Goal: Complete application form

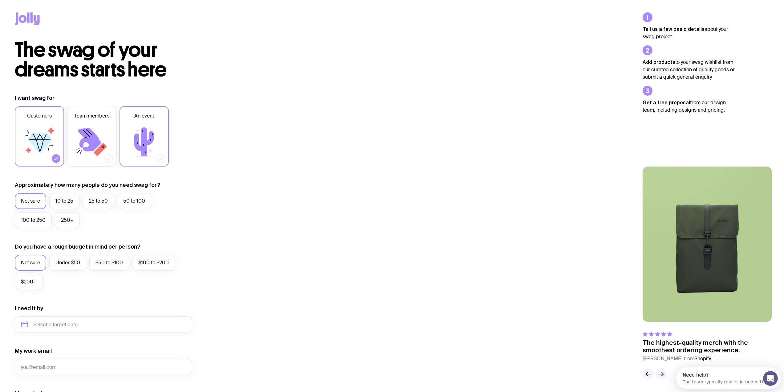
click at [151, 136] on icon at bounding box center [143, 141] width 19 height 29
click at [0, 0] on input "An event" at bounding box center [0, 0] width 0 height 0
click at [44, 157] on icon at bounding box center [39, 141] width 37 height 37
click at [0, 0] on input "Customers" at bounding box center [0, 0] width 0 height 0
click at [7, 147] on div "I want swag for Customers Team members An event Approximately how many people d…" at bounding box center [315, 295] width 630 height 402
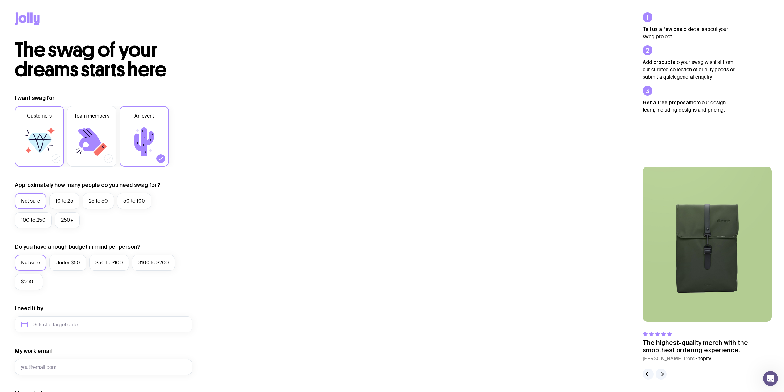
click at [47, 150] on icon at bounding box center [39, 141] width 37 height 37
click at [0, 0] on input "Customers" at bounding box center [0, 0] width 0 height 0
click at [122, 220] on div "Not sure 10 to 25 25 to 50 50 to 100 100 to 250 250+" at bounding box center [103, 212] width 177 height 38
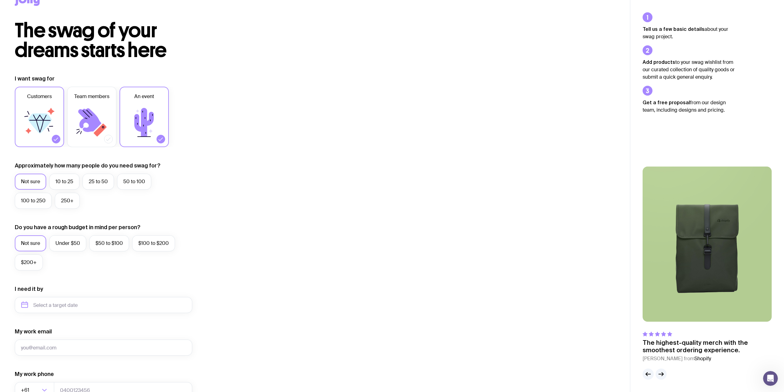
scroll to position [62, 0]
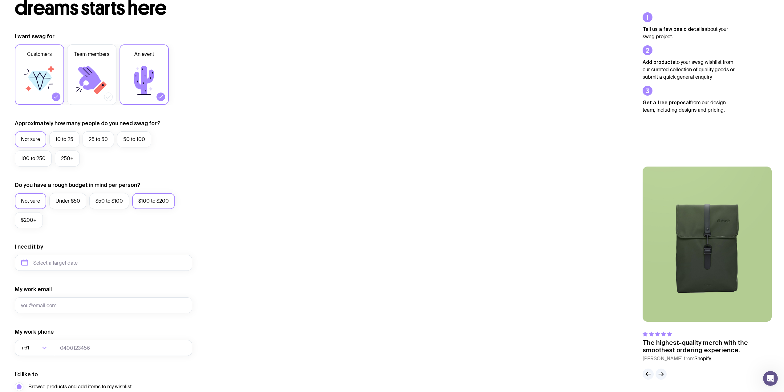
click at [158, 203] on label "$100 to $200" at bounding box center [153, 201] width 43 height 16
click at [0, 0] on input "$100 to $200" at bounding box center [0, 0] width 0 height 0
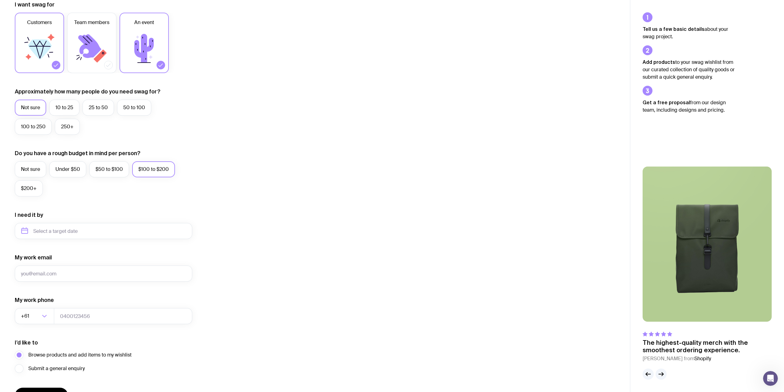
scroll to position [123, 0]
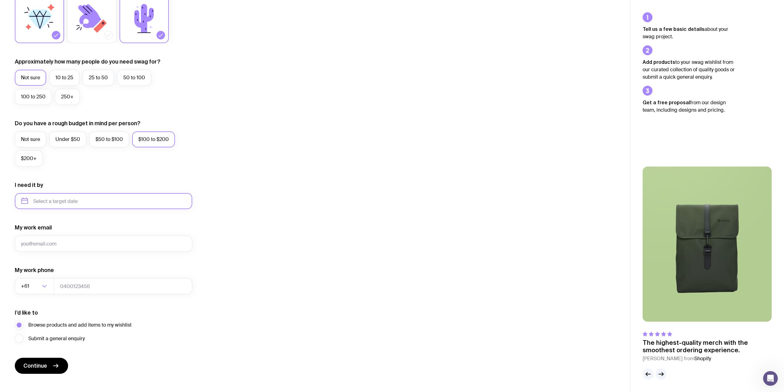
click at [80, 202] on input "text" at bounding box center [103, 201] width 177 height 16
click at [40, 271] on button "Sep" at bounding box center [29, 277] width 22 height 12
type input "[DATE]"
click at [75, 244] on input "My work email" at bounding box center [103, 243] width 177 height 16
type input "[DOMAIN_NAME][EMAIL_ADDRESS][DOMAIN_NAME]"
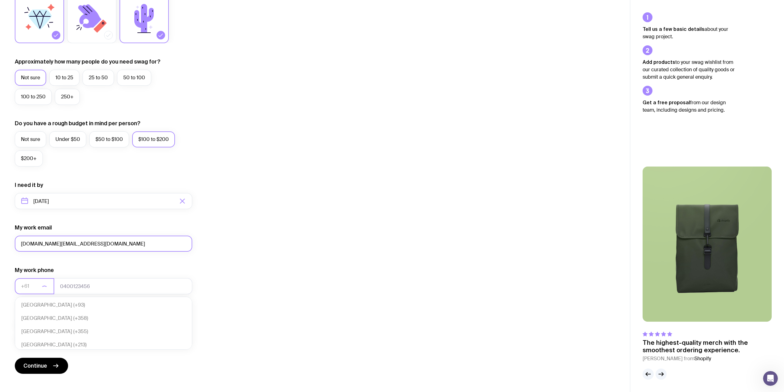
scroll to position [133, 0]
click at [108, 285] on input "tel" at bounding box center [123, 286] width 138 height 16
type input "0447469435"
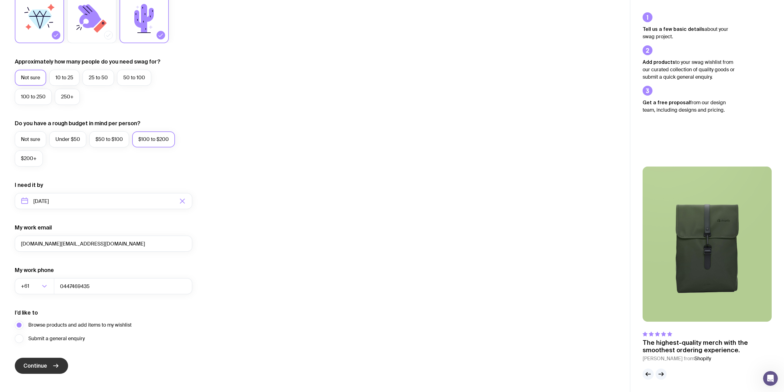
click at [54, 362] on icon "submit" at bounding box center [55, 365] width 7 height 7
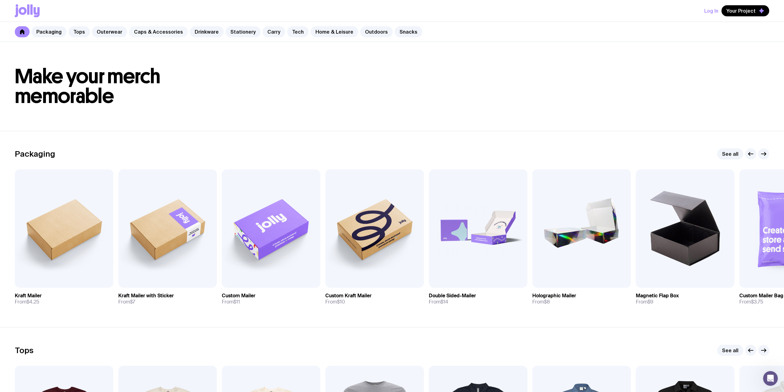
click at [142, 33] on link "Caps & Accessories" at bounding box center [158, 31] width 59 height 11
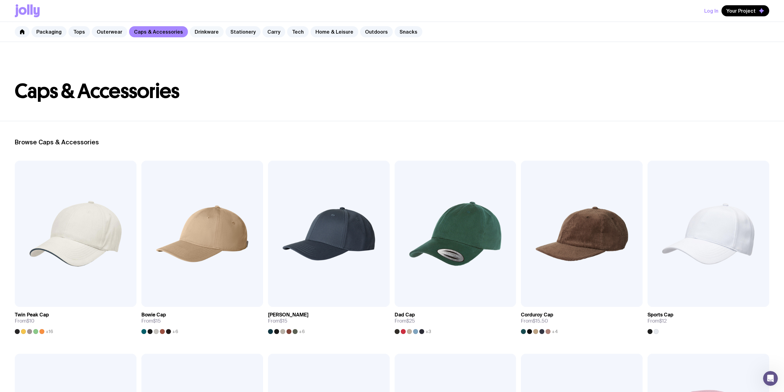
click at [201, 37] on link "Drinkware" at bounding box center [207, 31] width 34 height 11
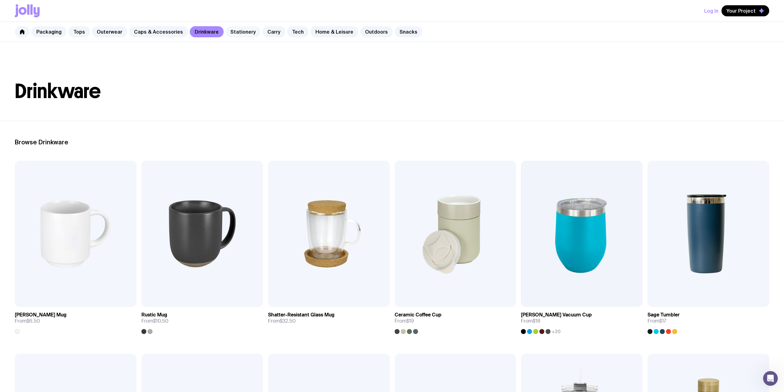
click at [233, 34] on link "Stationery" at bounding box center [243, 31] width 35 height 11
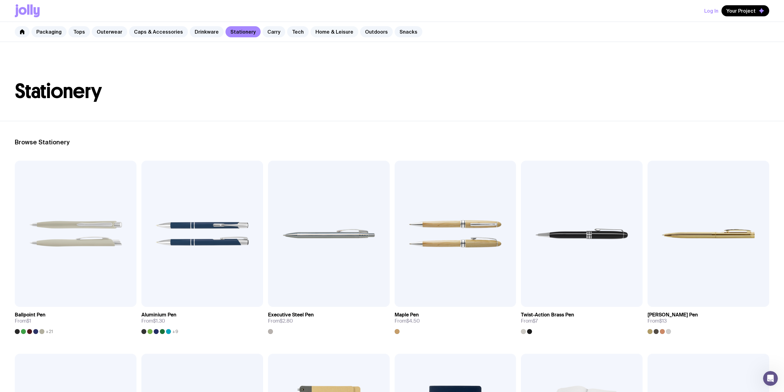
click at [330, 32] on link "Home & Leisure" at bounding box center [335, 31] width 48 height 11
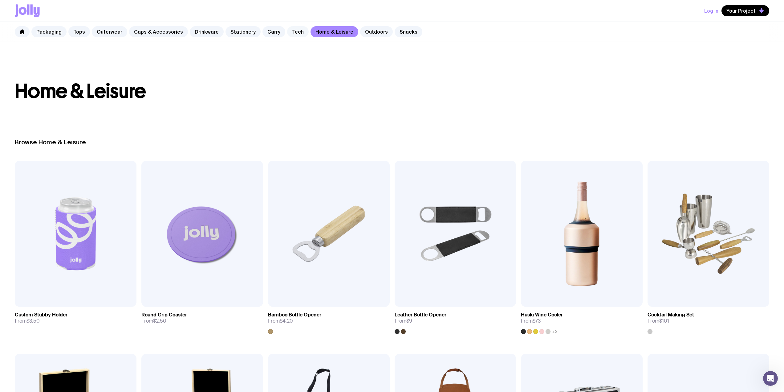
click at [293, 31] on link "Tech" at bounding box center [298, 31] width 22 height 11
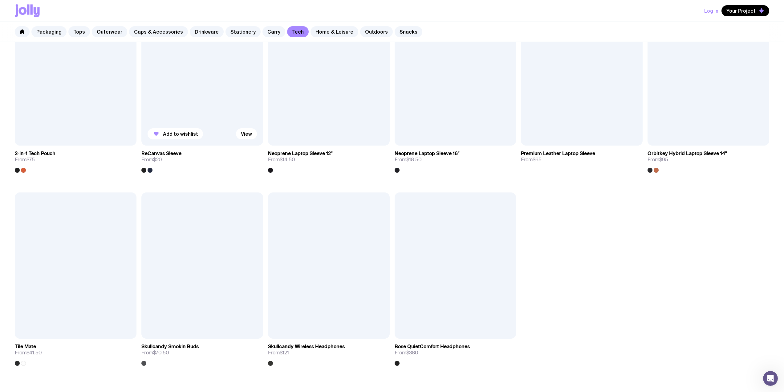
scroll to position [770, 0]
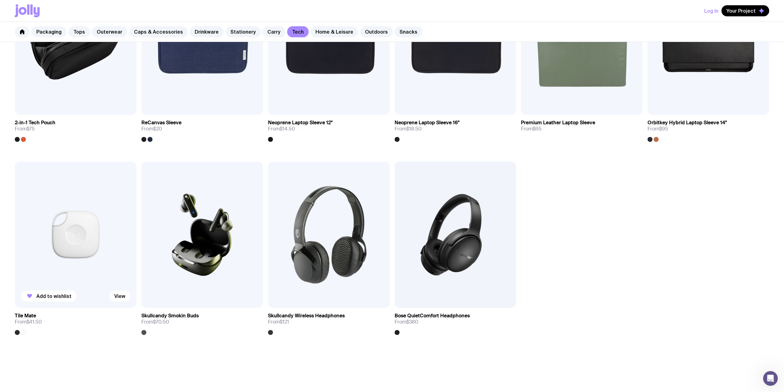
click at [96, 248] on img at bounding box center [76, 234] width 122 height 146
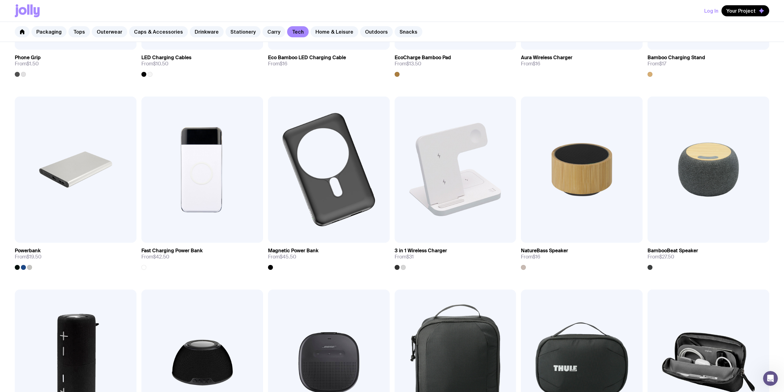
scroll to position [216, 0]
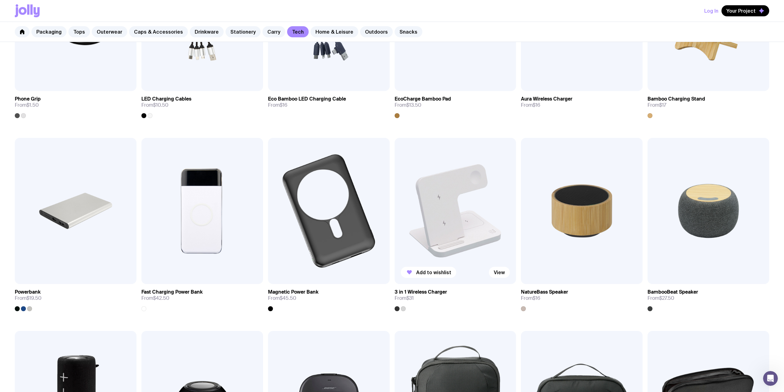
click at [442, 218] on img at bounding box center [456, 211] width 122 height 146
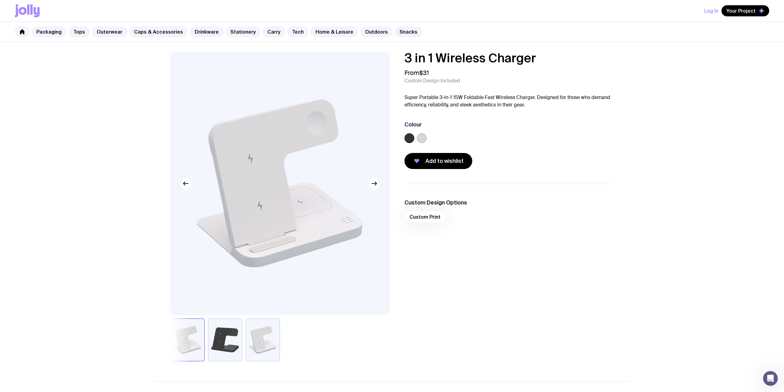
click at [220, 345] on button "button" at bounding box center [225, 339] width 35 height 43
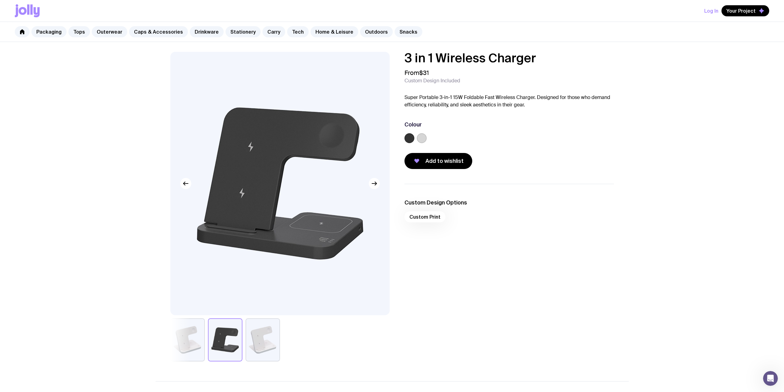
click at [263, 343] on button "button" at bounding box center [263, 339] width 35 height 43
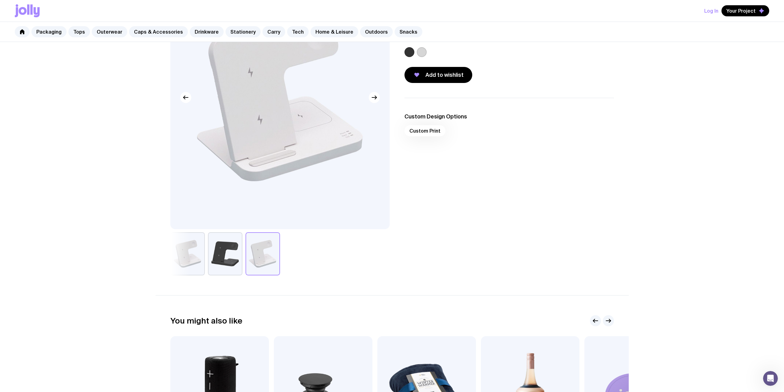
scroll to position [62, 0]
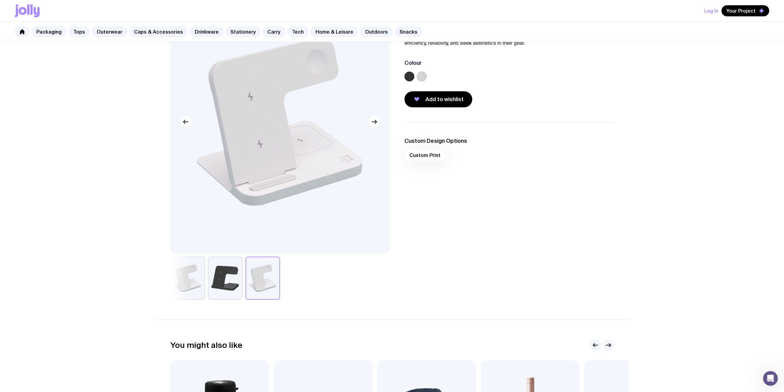
scroll to position [216, 0]
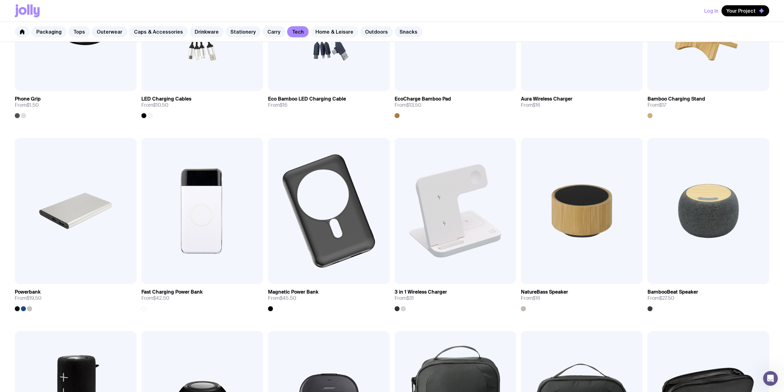
click at [324, 29] on link "Home & Leisure" at bounding box center [335, 31] width 48 height 11
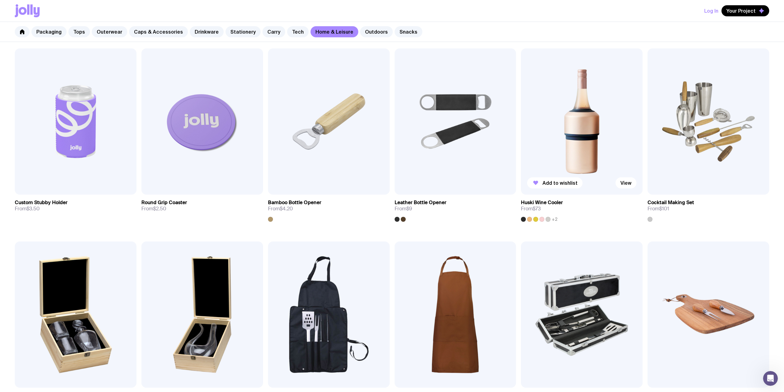
scroll to position [123, 0]
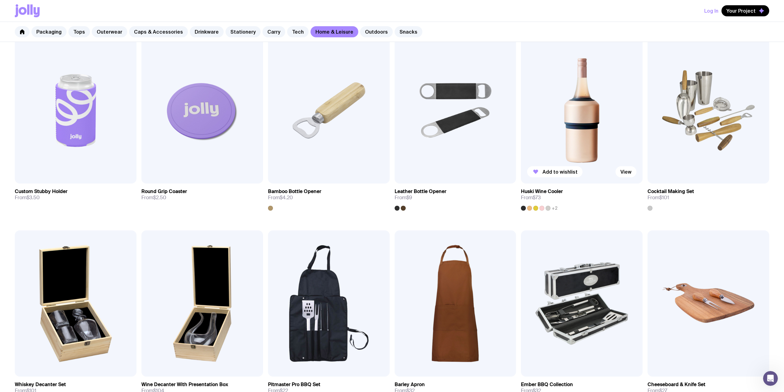
click at [579, 116] on img at bounding box center [582, 110] width 122 height 146
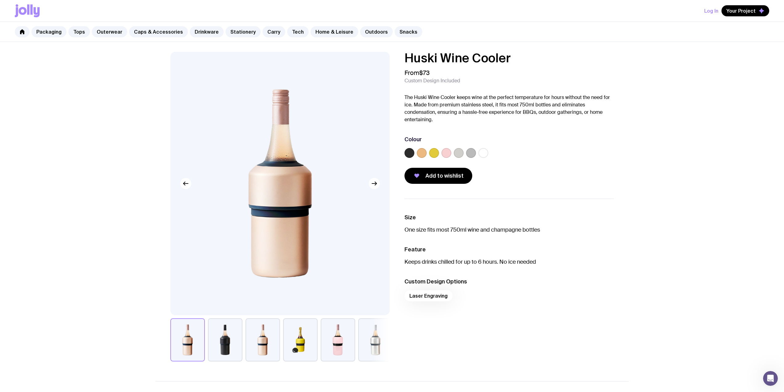
scroll to position [31, 0]
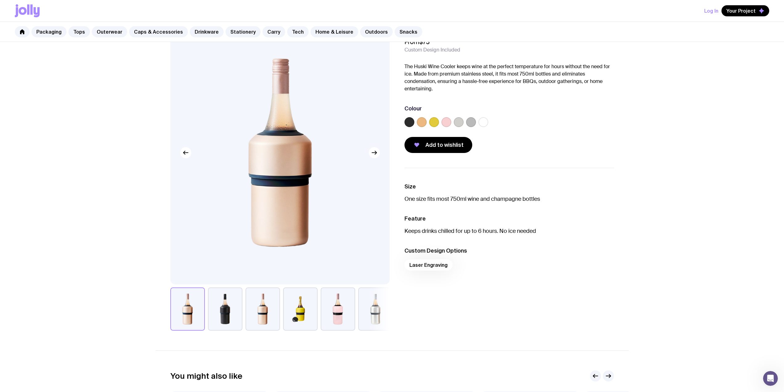
click at [303, 315] on button "button" at bounding box center [300, 308] width 35 height 43
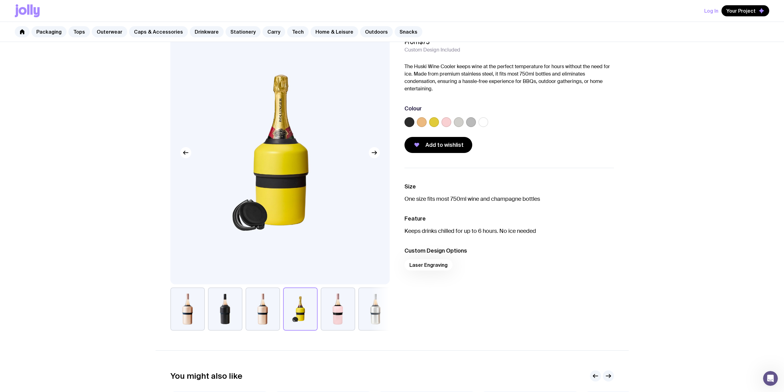
click at [340, 311] on button "button" at bounding box center [338, 308] width 35 height 43
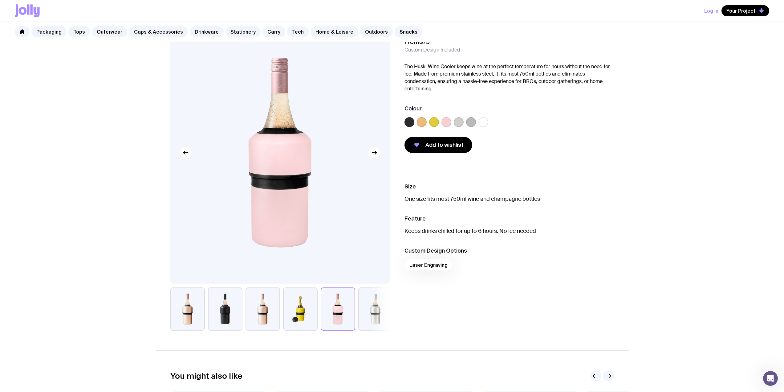
click at [364, 307] on button "button" at bounding box center [375, 308] width 35 height 43
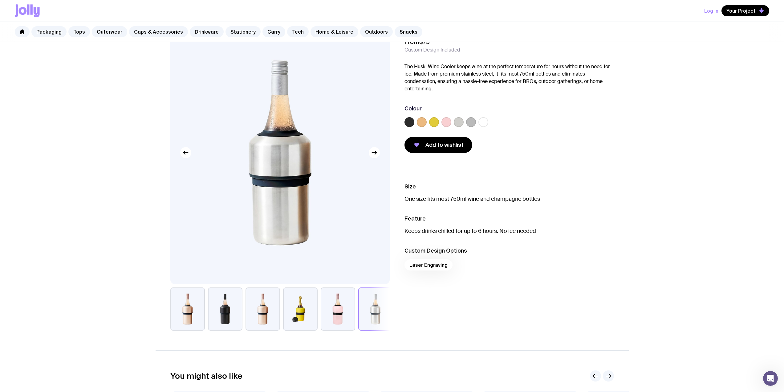
drag, startPoint x: 286, startPoint y: 305, endPoint x: 257, endPoint y: 306, distance: 29.0
click at [285, 305] on button "button" at bounding box center [300, 308] width 35 height 43
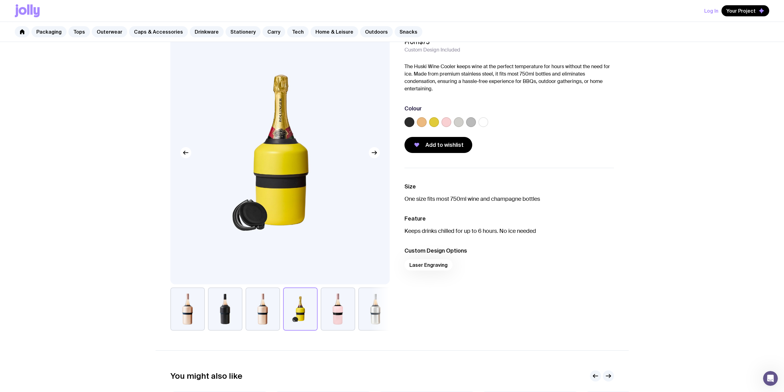
click at [257, 306] on button "button" at bounding box center [263, 308] width 35 height 43
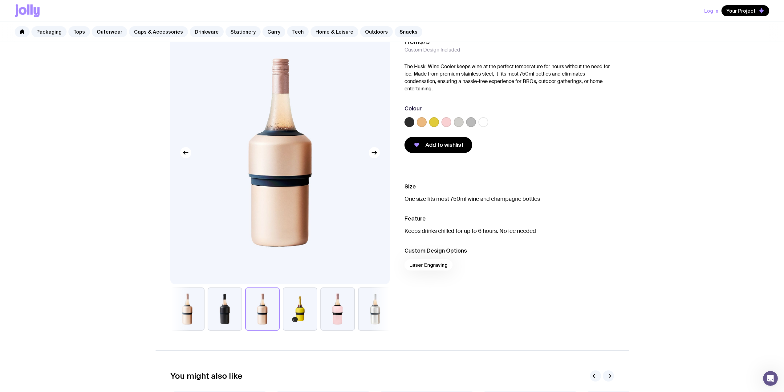
click at [234, 311] on button "button" at bounding box center [225, 308] width 35 height 43
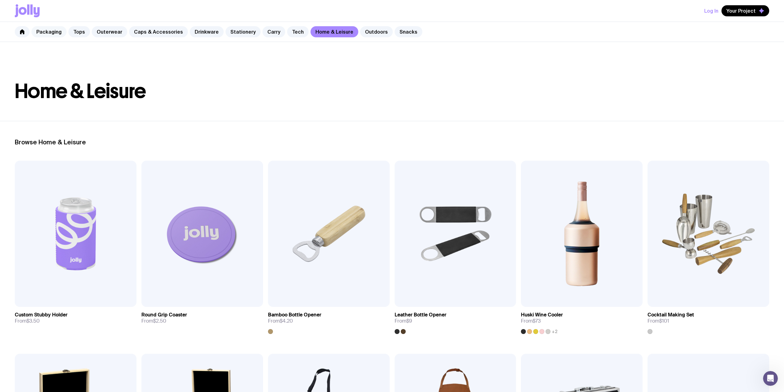
click at [44, 35] on link "Packaging" at bounding box center [48, 31] width 35 height 11
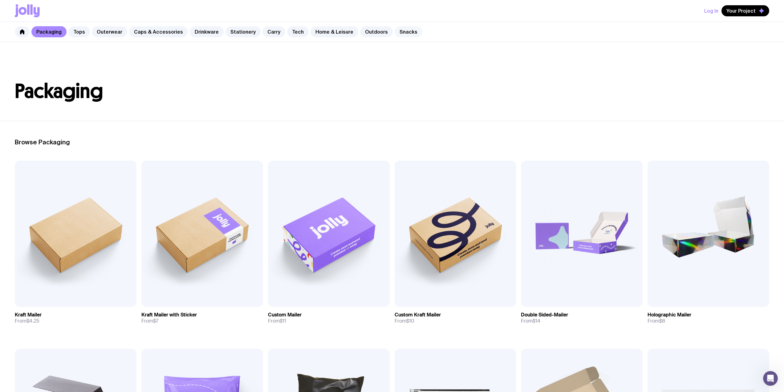
click at [402, 33] on link "Snacks" at bounding box center [409, 31] width 28 height 11
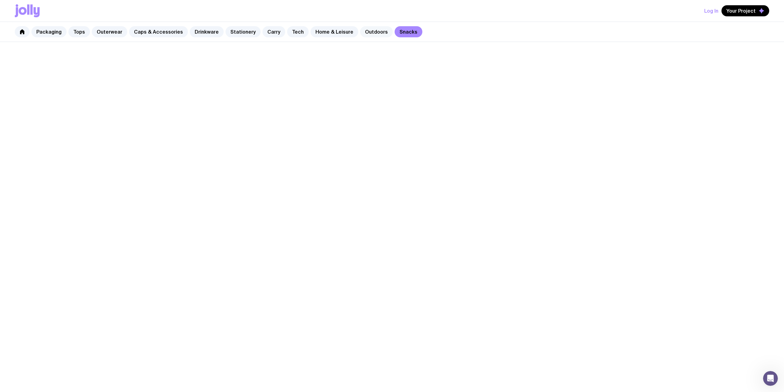
click at [367, 32] on link "Outdoors" at bounding box center [376, 31] width 33 height 11
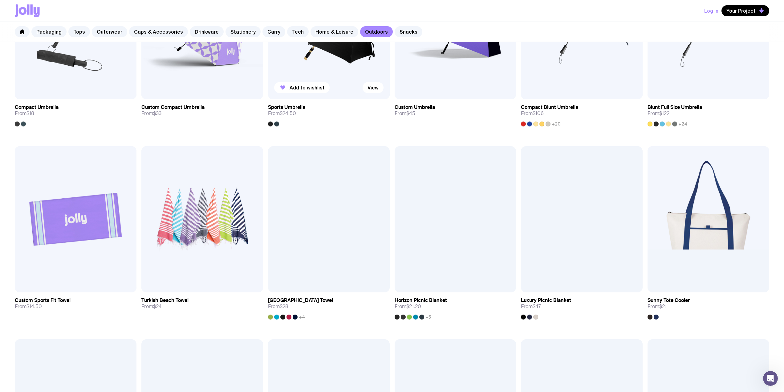
scroll to position [185, 0]
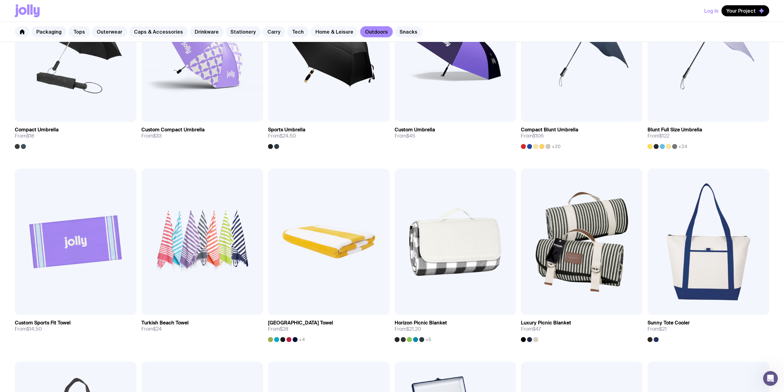
click at [337, 30] on link "Home & Leisure" at bounding box center [335, 31] width 48 height 11
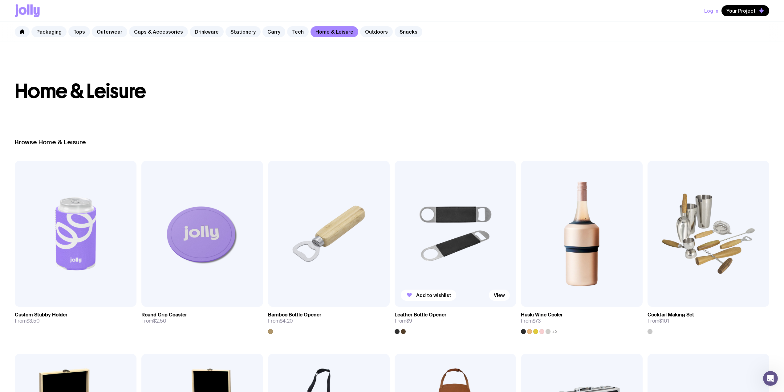
click at [403, 333] on div at bounding box center [403, 331] width 5 height 5
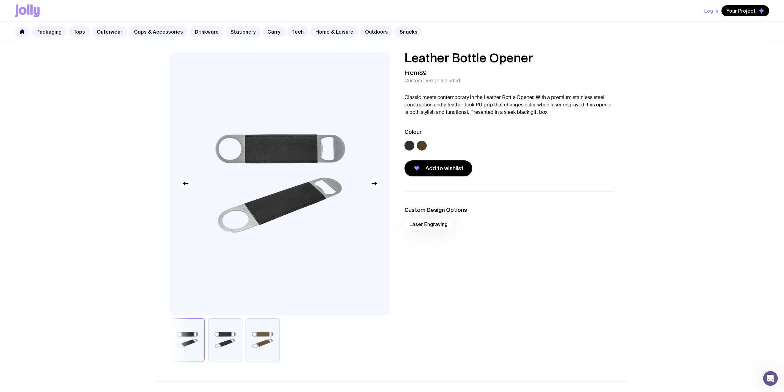
click at [268, 338] on button "button" at bounding box center [263, 339] width 35 height 43
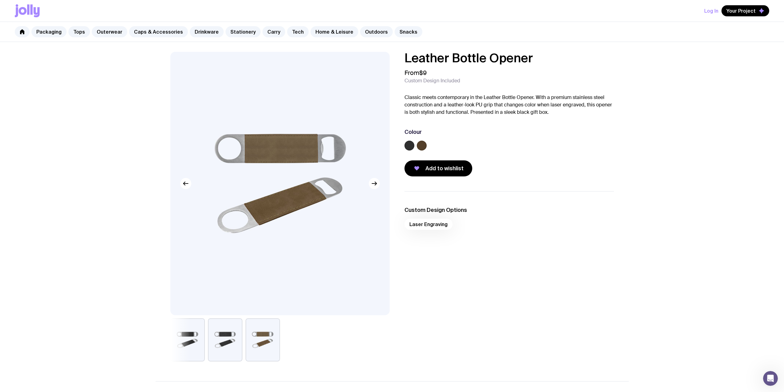
click at [231, 340] on button "button" at bounding box center [225, 339] width 35 height 43
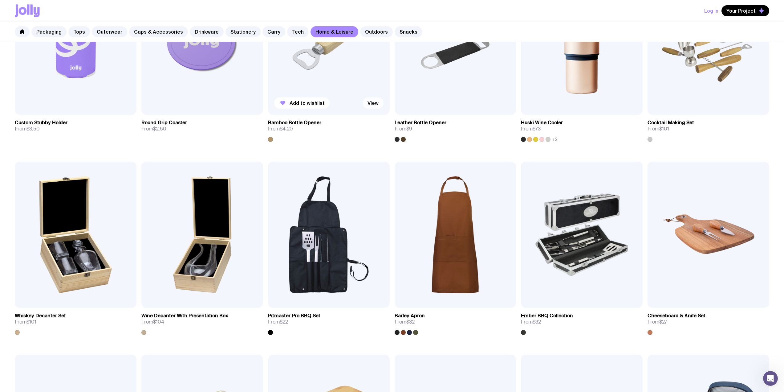
scroll to position [123, 0]
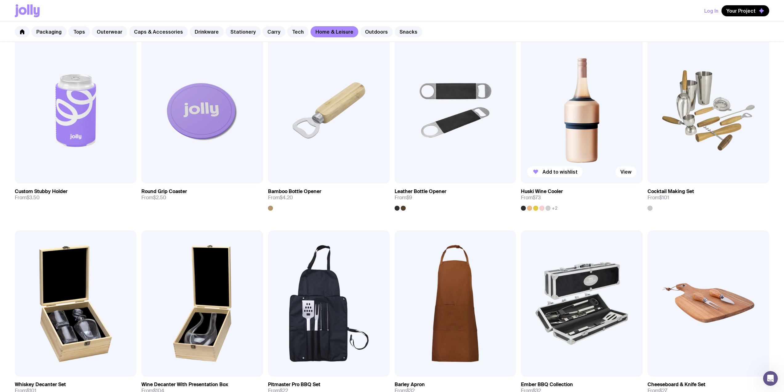
click at [544, 130] on img at bounding box center [582, 110] width 122 height 146
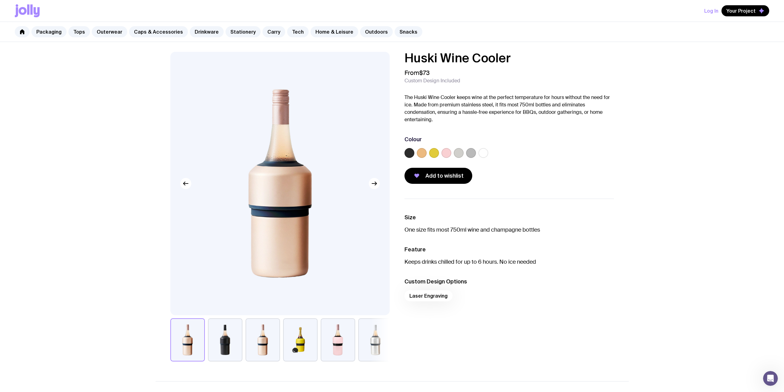
click at [436, 297] on div "Laser Engraving" at bounding box center [510, 297] width 210 height 15
click at [57, 32] on link "Packaging" at bounding box center [48, 31] width 35 height 11
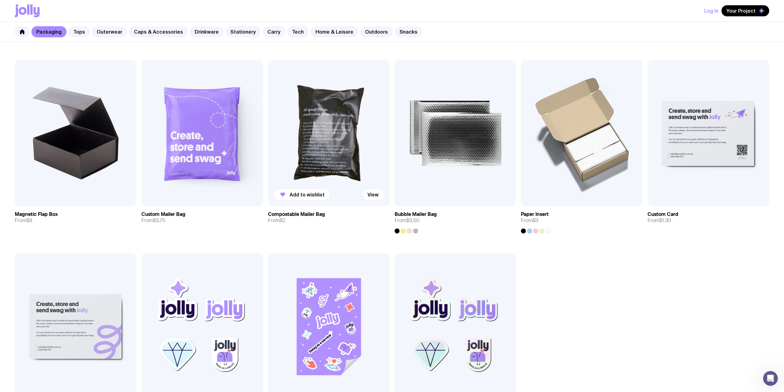
scroll to position [299, 0]
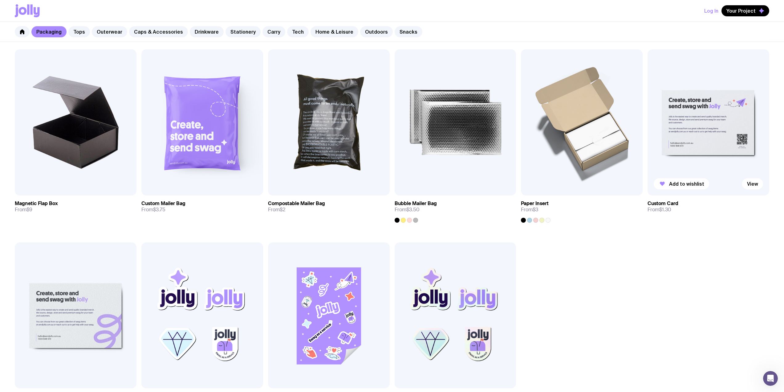
click at [697, 130] on img at bounding box center [709, 122] width 122 height 146
